Goal: Task Accomplishment & Management: Complete application form

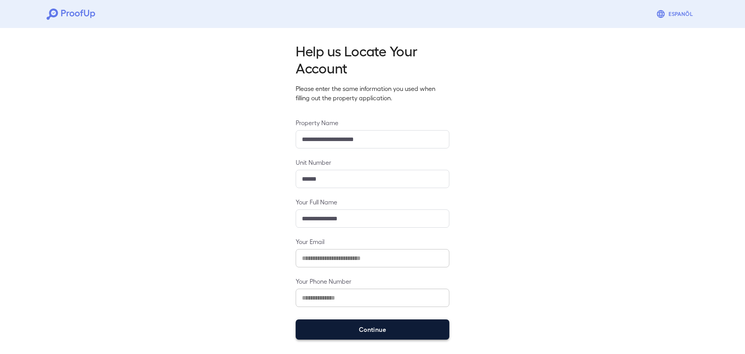
click at [316, 333] on button "Continue" at bounding box center [373, 329] width 154 height 20
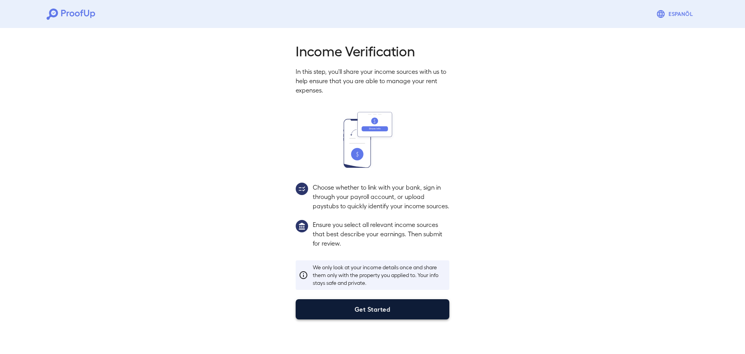
click at [326, 319] on button "Get Started" at bounding box center [373, 309] width 154 height 20
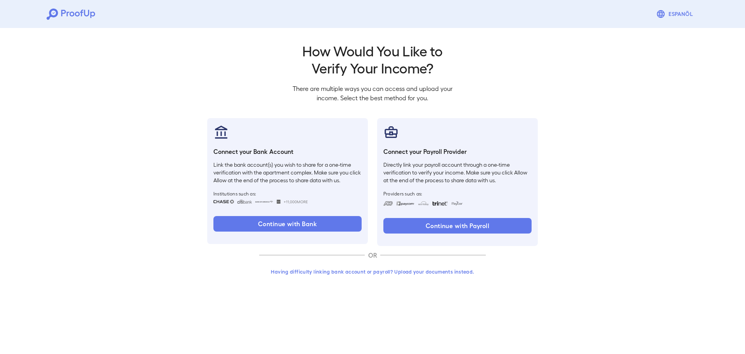
click at [361, 269] on button "Having difficulty linking bank account or payroll? Upload your documents instea…" at bounding box center [372, 271] width 227 height 14
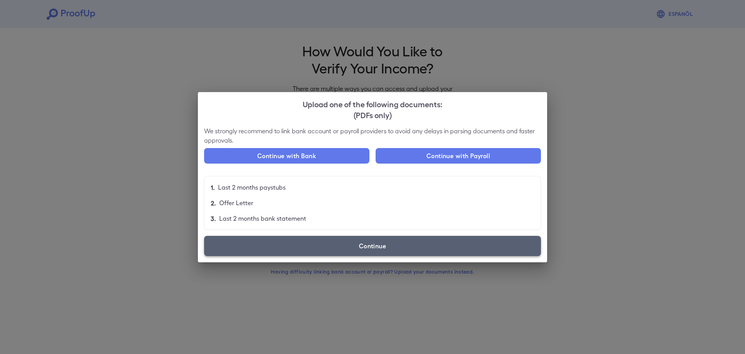
click at [307, 237] on label "Continue" at bounding box center [372, 246] width 337 height 20
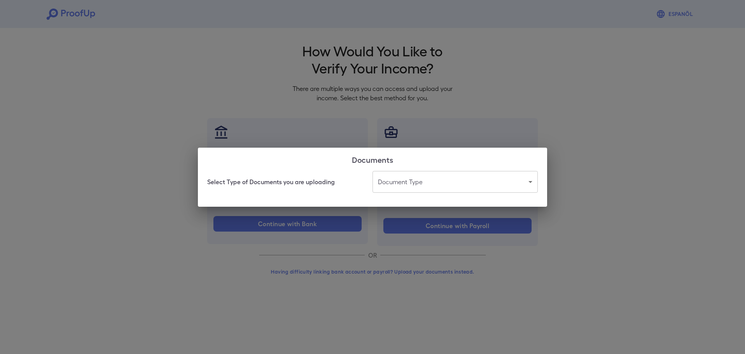
click at [406, 183] on body "Espanõl Go back How Would You Like to Verify Your Income? There are multiple wa…" at bounding box center [372, 148] width 745 height 297
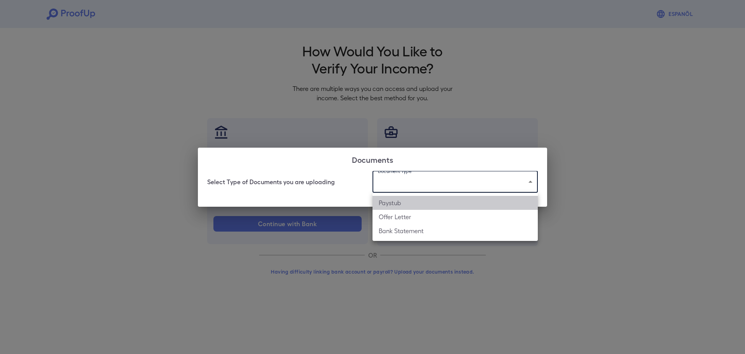
click at [397, 201] on li "Paystub" at bounding box center [455, 203] width 165 height 14
type input "*******"
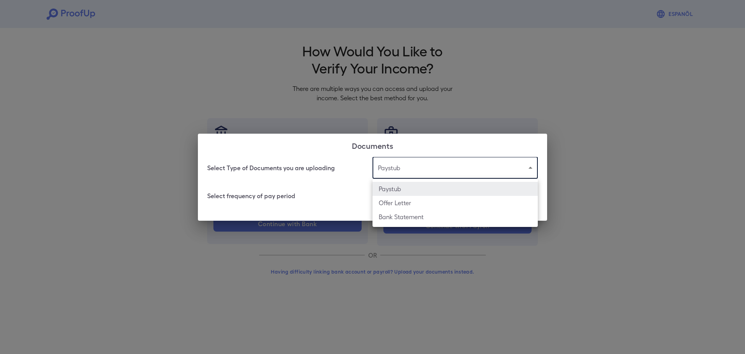
click at [415, 172] on body "Espanõl Go back How Would You Like to Verify Your Income? There are multiple wa…" at bounding box center [372, 148] width 745 height 297
click at [407, 173] on div at bounding box center [372, 177] width 745 height 354
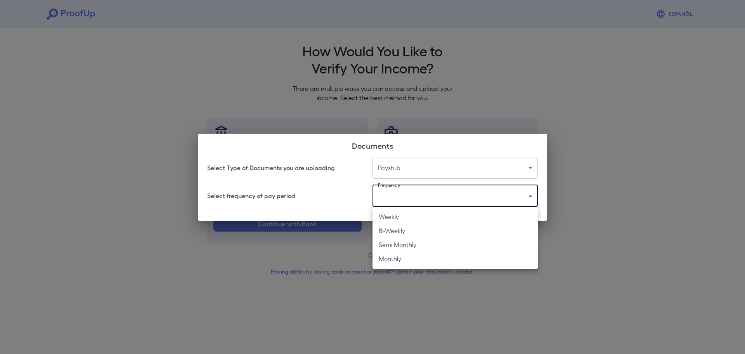
click at [402, 194] on body "Espanõl Go back How Would You Like to Verify Your Income? There are multiple wa…" at bounding box center [372, 148] width 745 height 297
click at [394, 229] on li "Bi-Weekly" at bounding box center [455, 231] width 165 height 14
type input "*********"
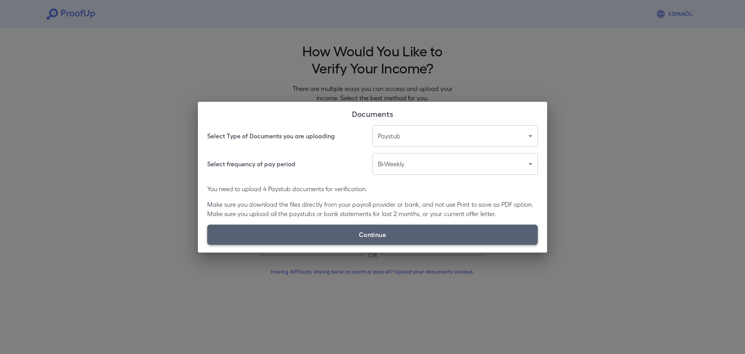
click at [385, 228] on label "Continue" at bounding box center [372, 234] width 331 height 20
click at [208, 244] on input "Continue" at bounding box center [207, 244] width 0 height 0
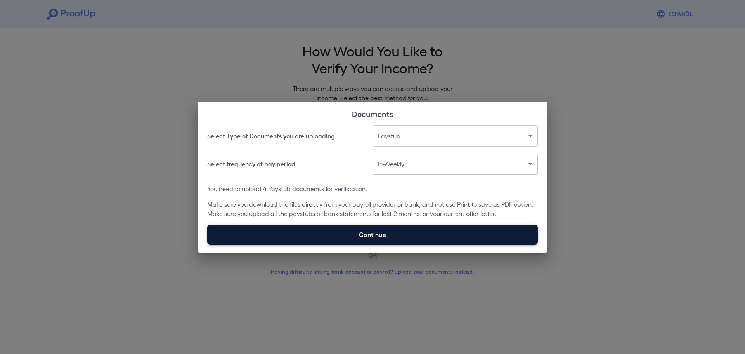
type input "**********"
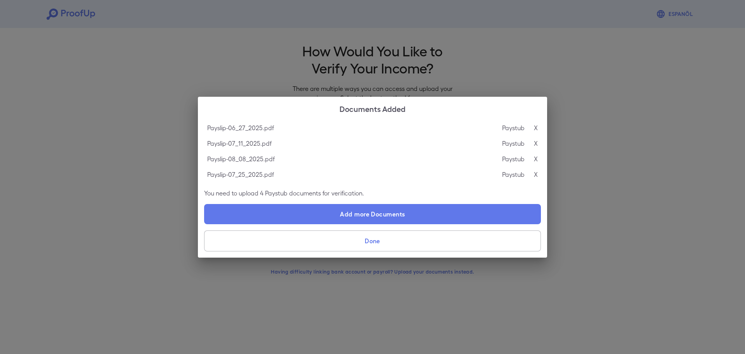
click at [358, 238] on button "Done" at bounding box center [372, 240] width 337 height 21
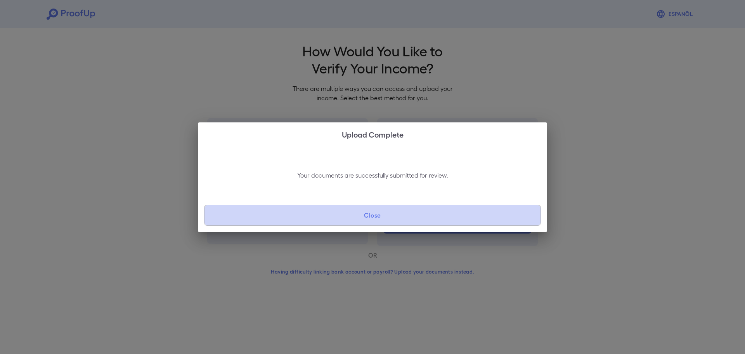
click at [371, 215] on button "Close" at bounding box center [372, 215] width 337 height 21
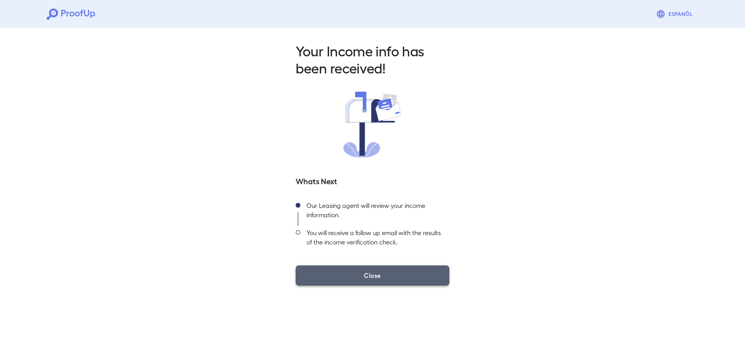
click at [384, 279] on button "Close" at bounding box center [373, 275] width 154 height 20
